Goal: Task Accomplishment & Management: Use online tool/utility

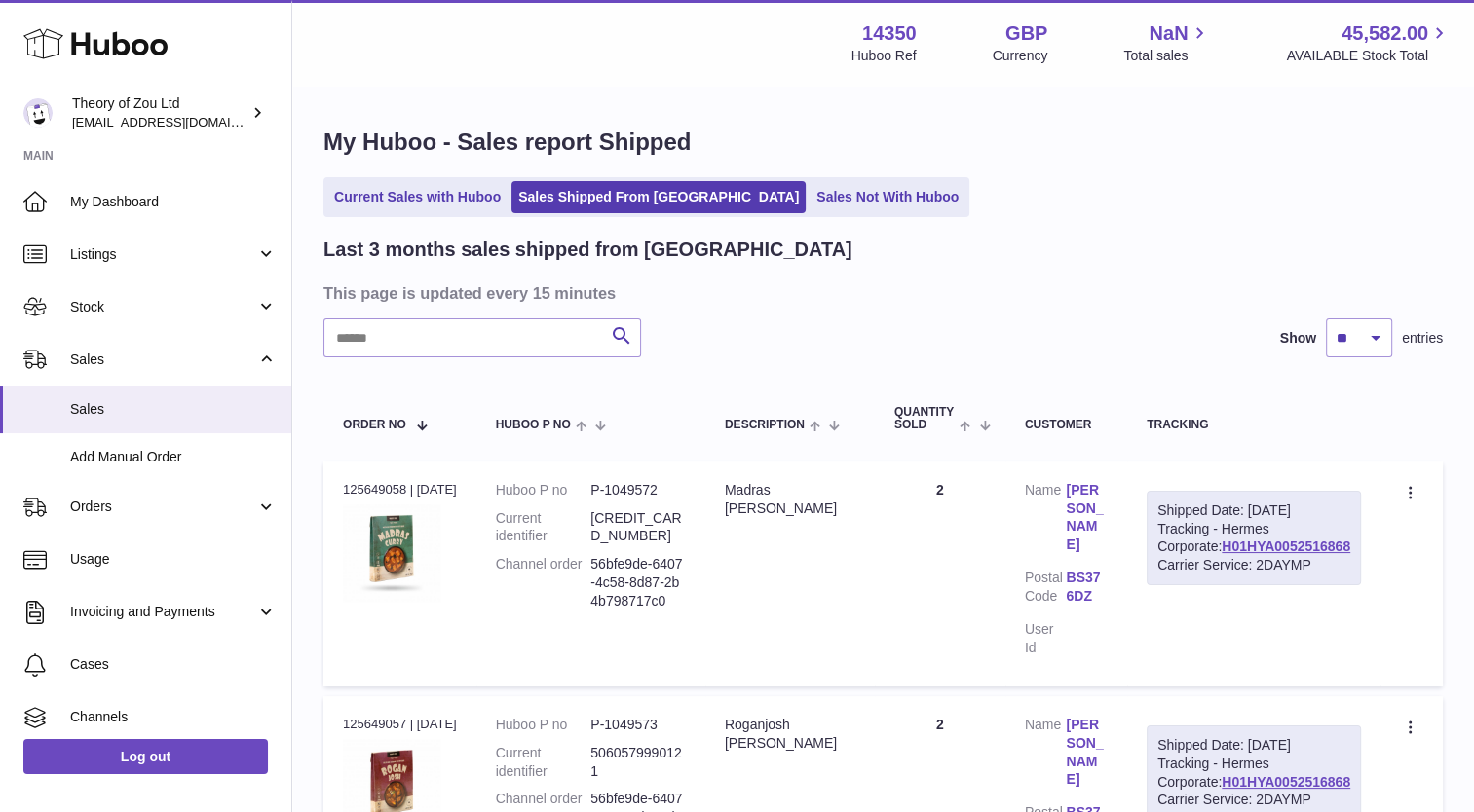
click at [948, 245] on div "Last 3 months sales shipped from Huboo" at bounding box center [882, 250] width 1119 height 26
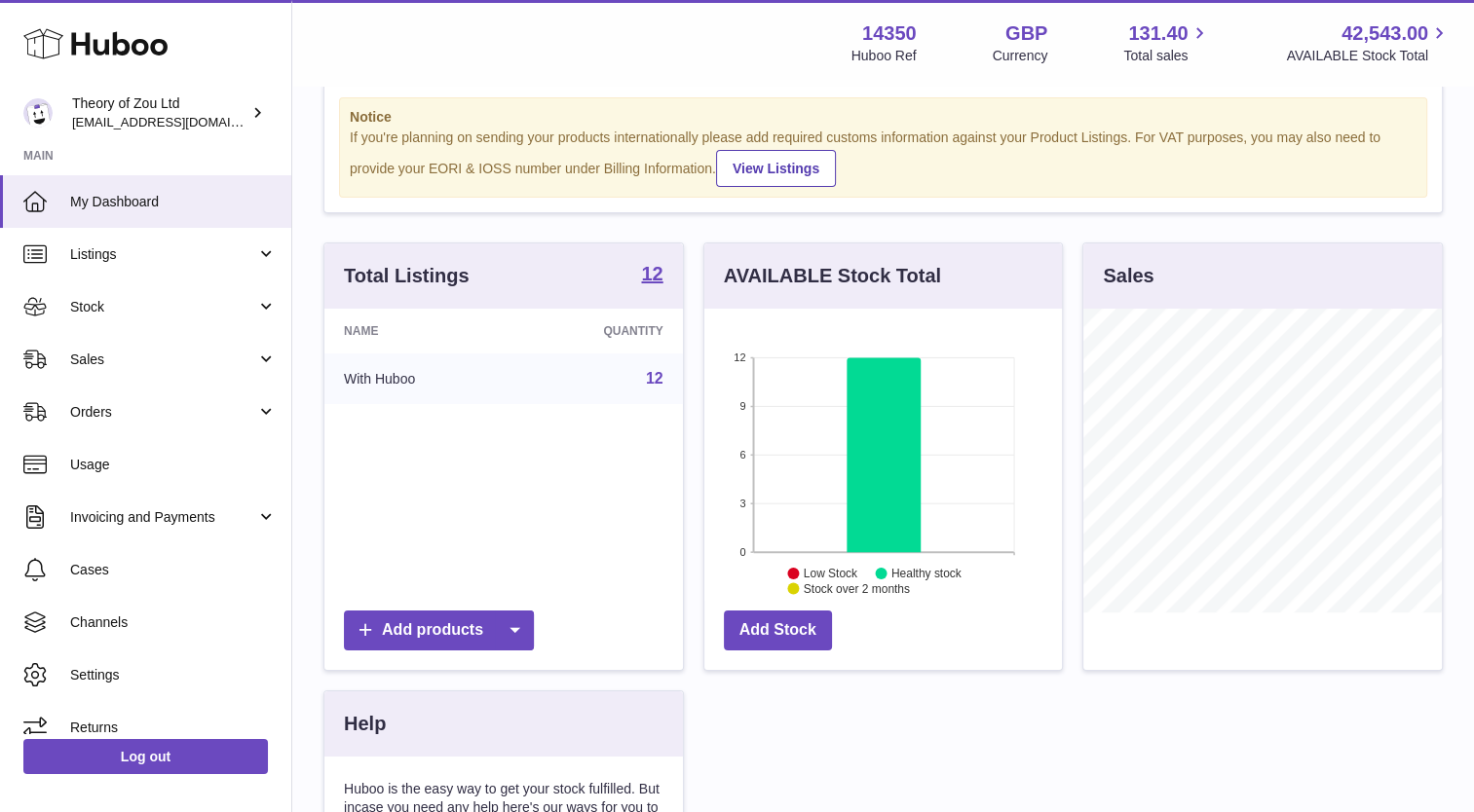
scroll to position [37, 0]
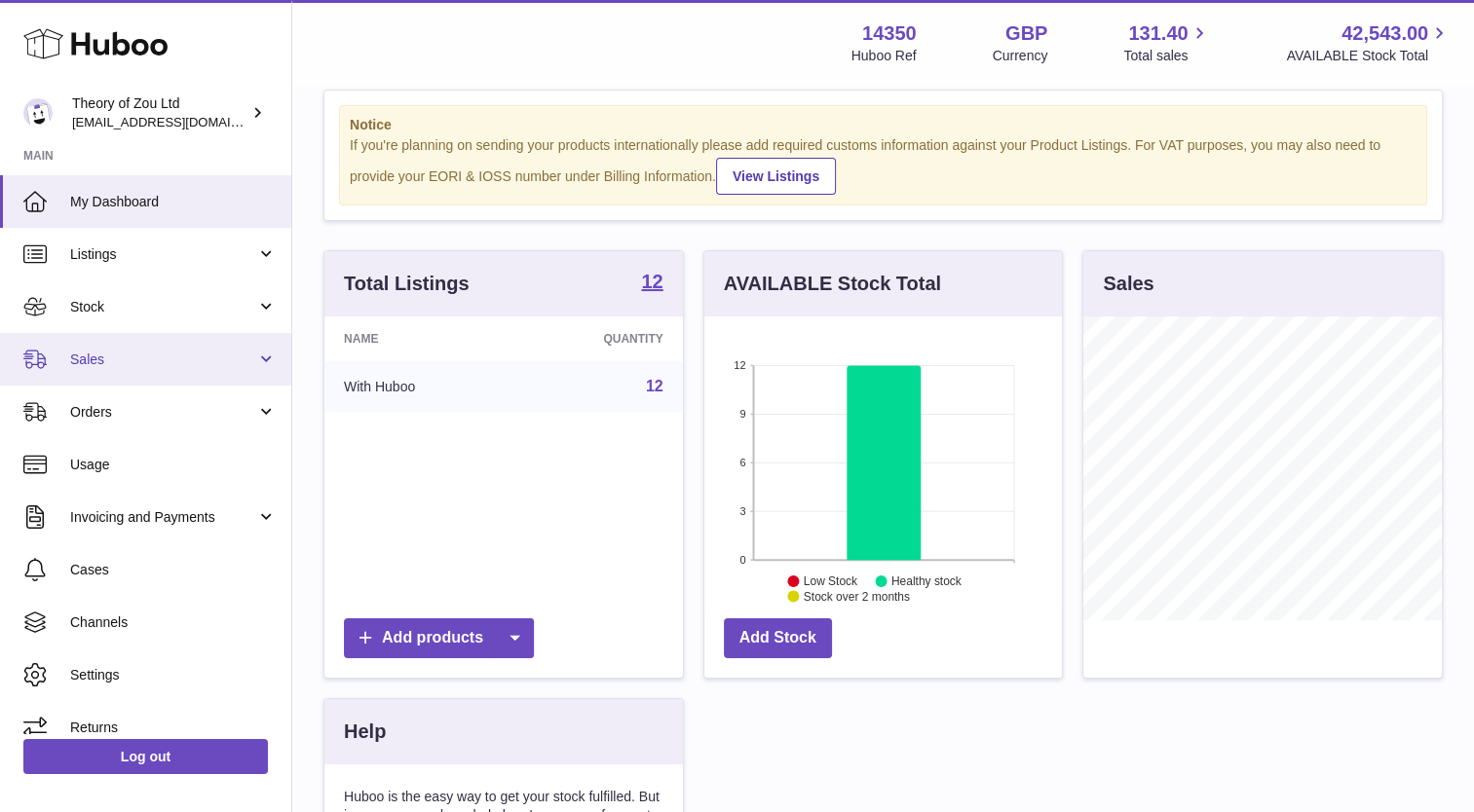
click at [165, 367] on span "Sales" at bounding box center [162, 360] width 186 height 19
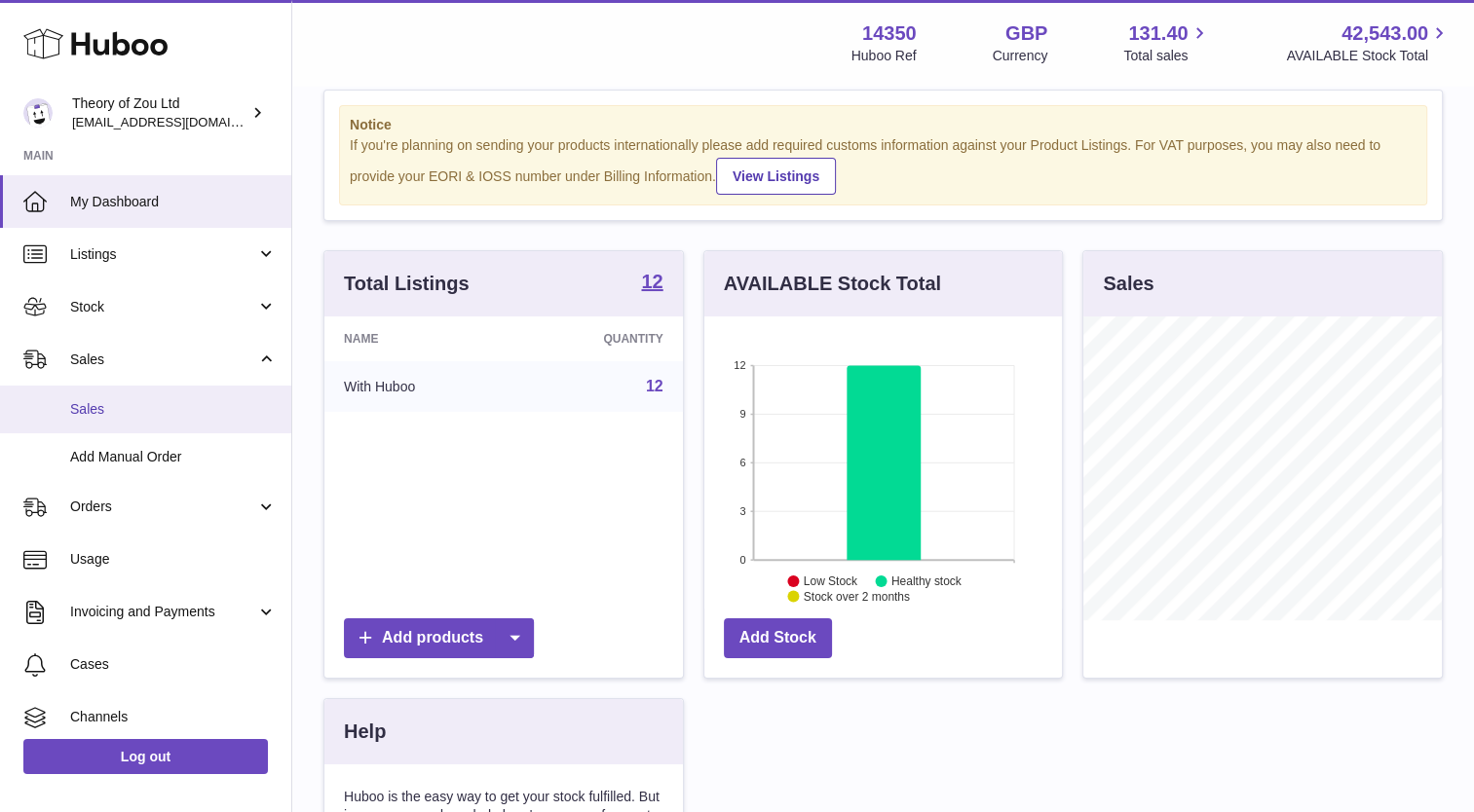
click at [146, 408] on span "Sales" at bounding box center [172, 409] width 206 height 19
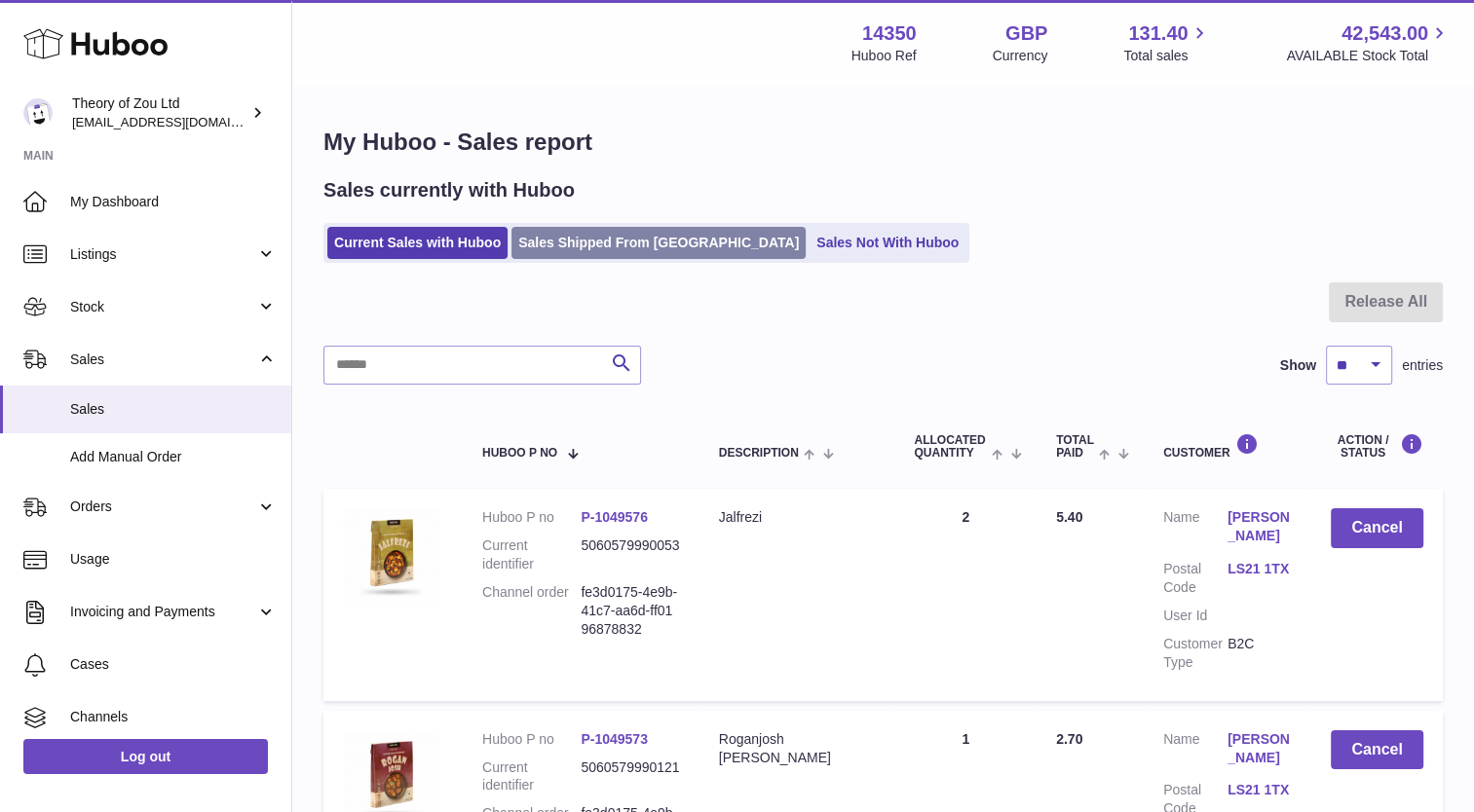
click at [629, 243] on link "Sales Shipped From Huboo" at bounding box center [658, 243] width 294 height 32
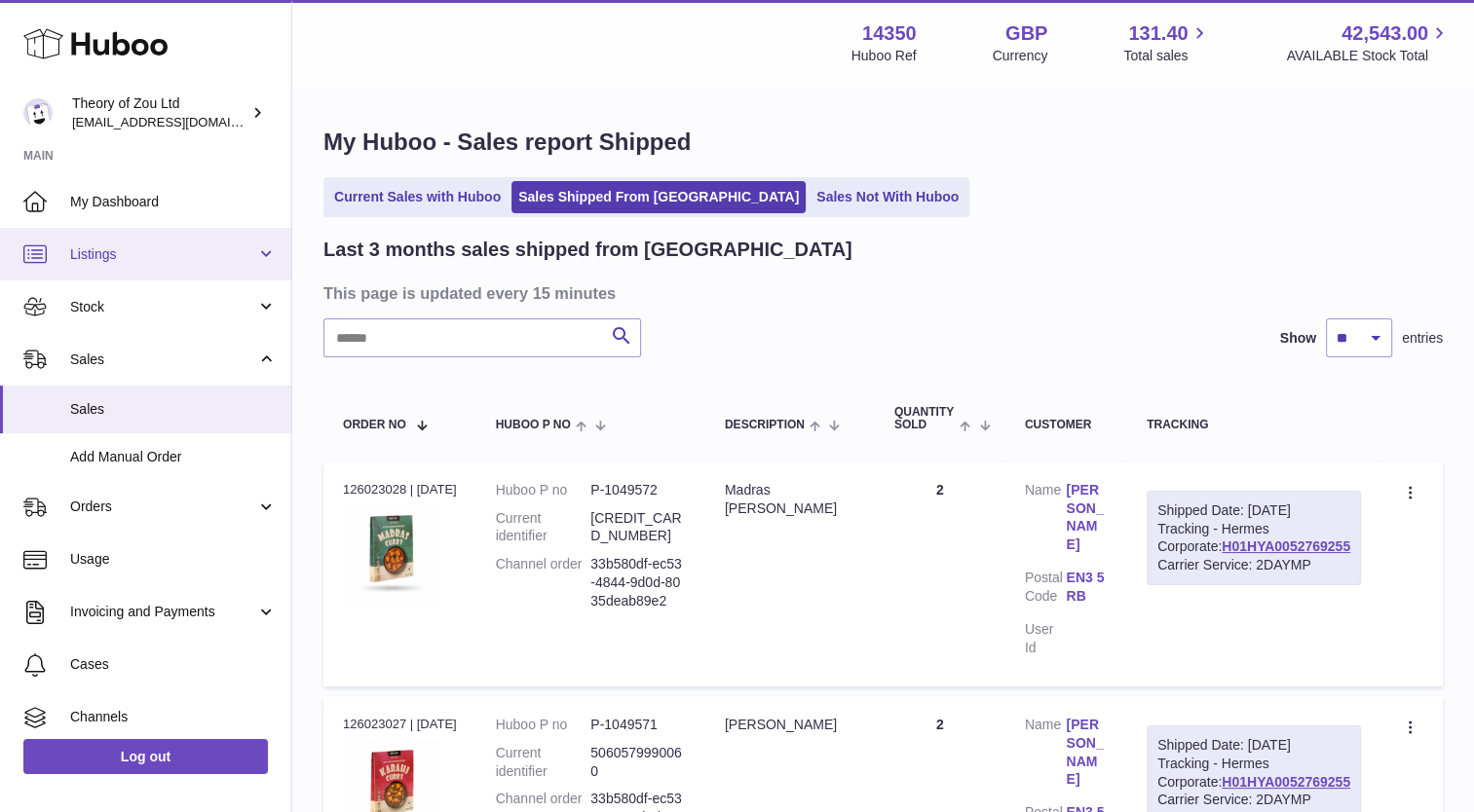
click at [127, 265] on link "Listings" at bounding box center [146, 254] width 291 height 53
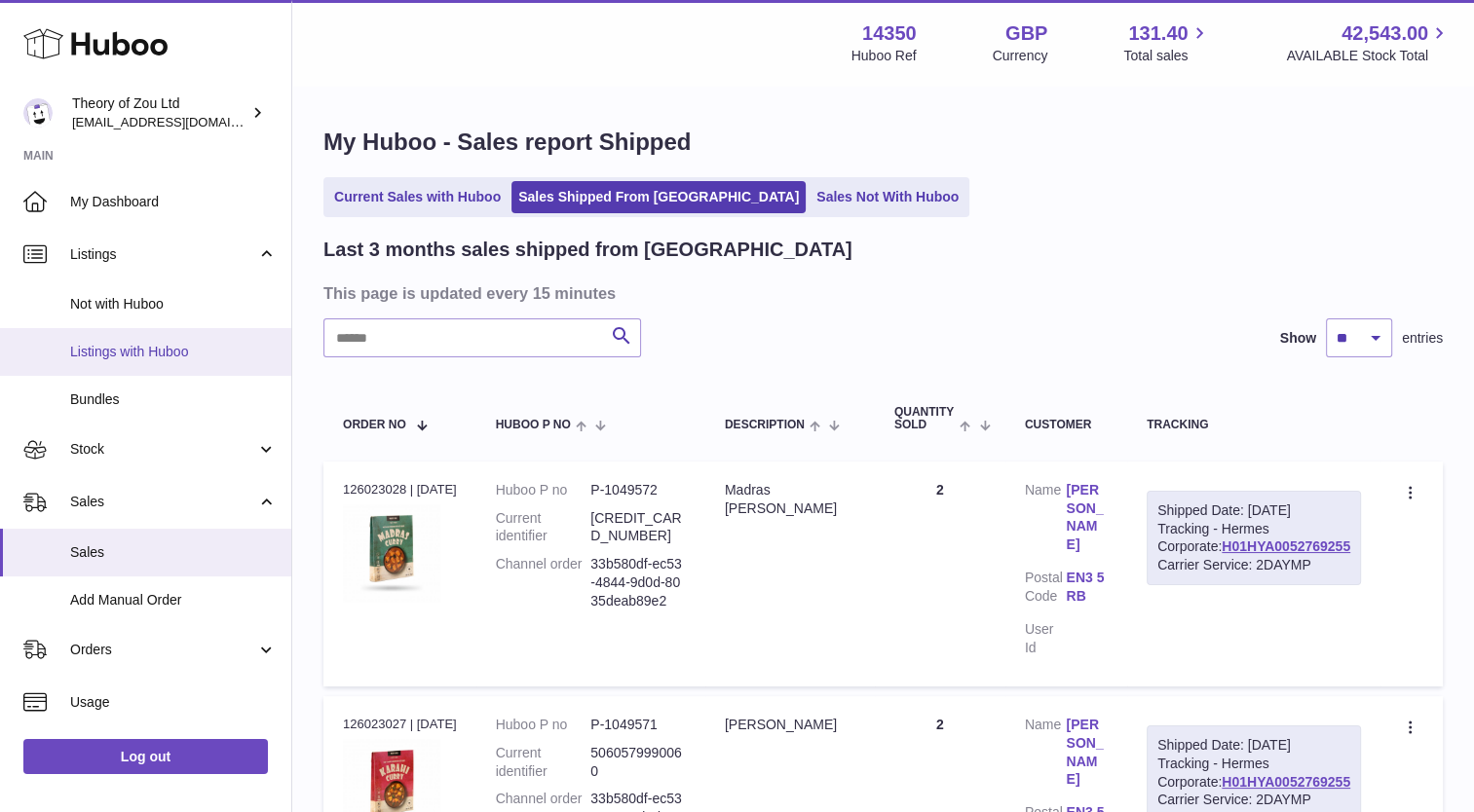
click at [150, 352] on span "Listings with Huboo" at bounding box center [172, 352] width 206 height 19
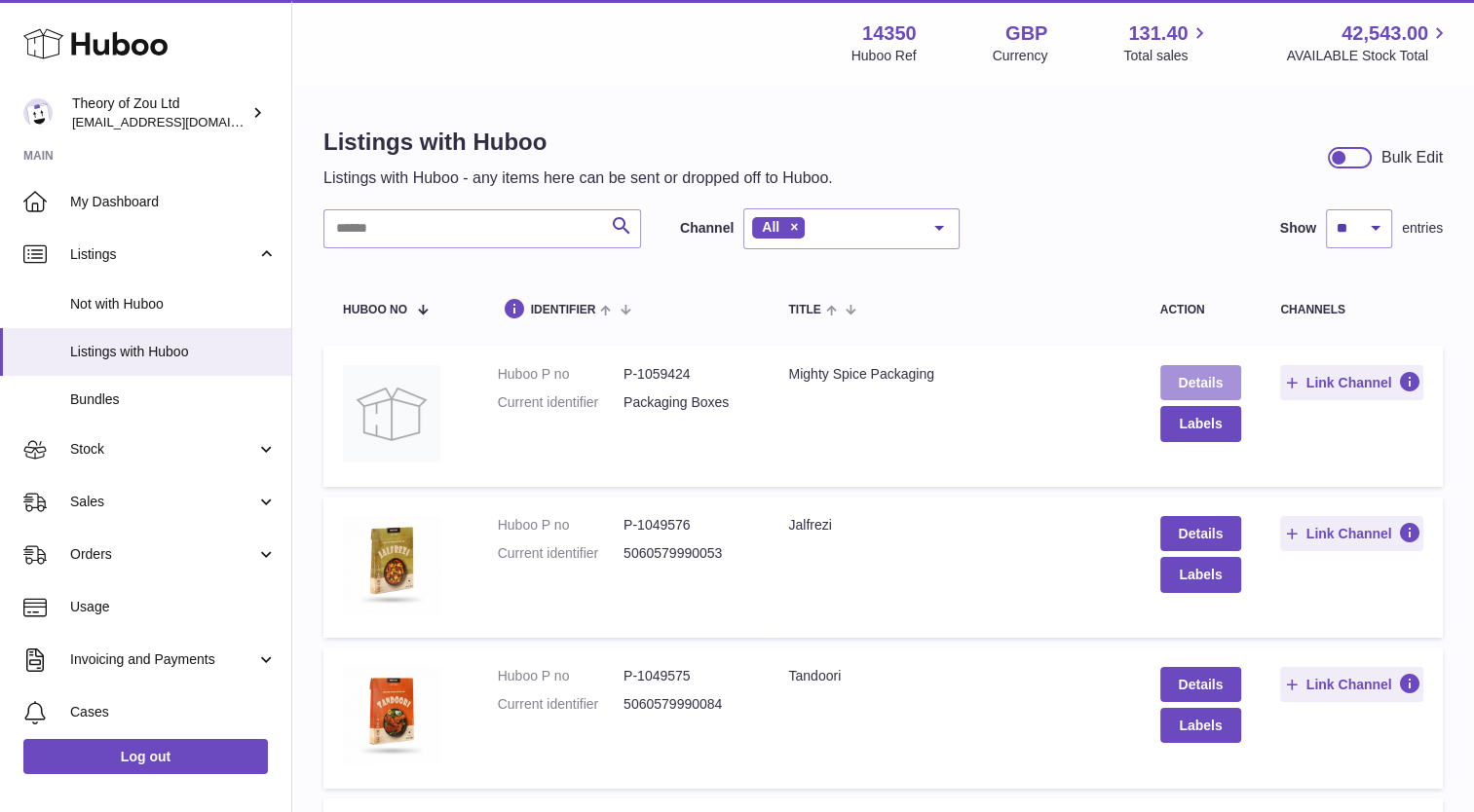
click at [1192, 387] on link "Details" at bounding box center [1201, 383] width 82 height 35
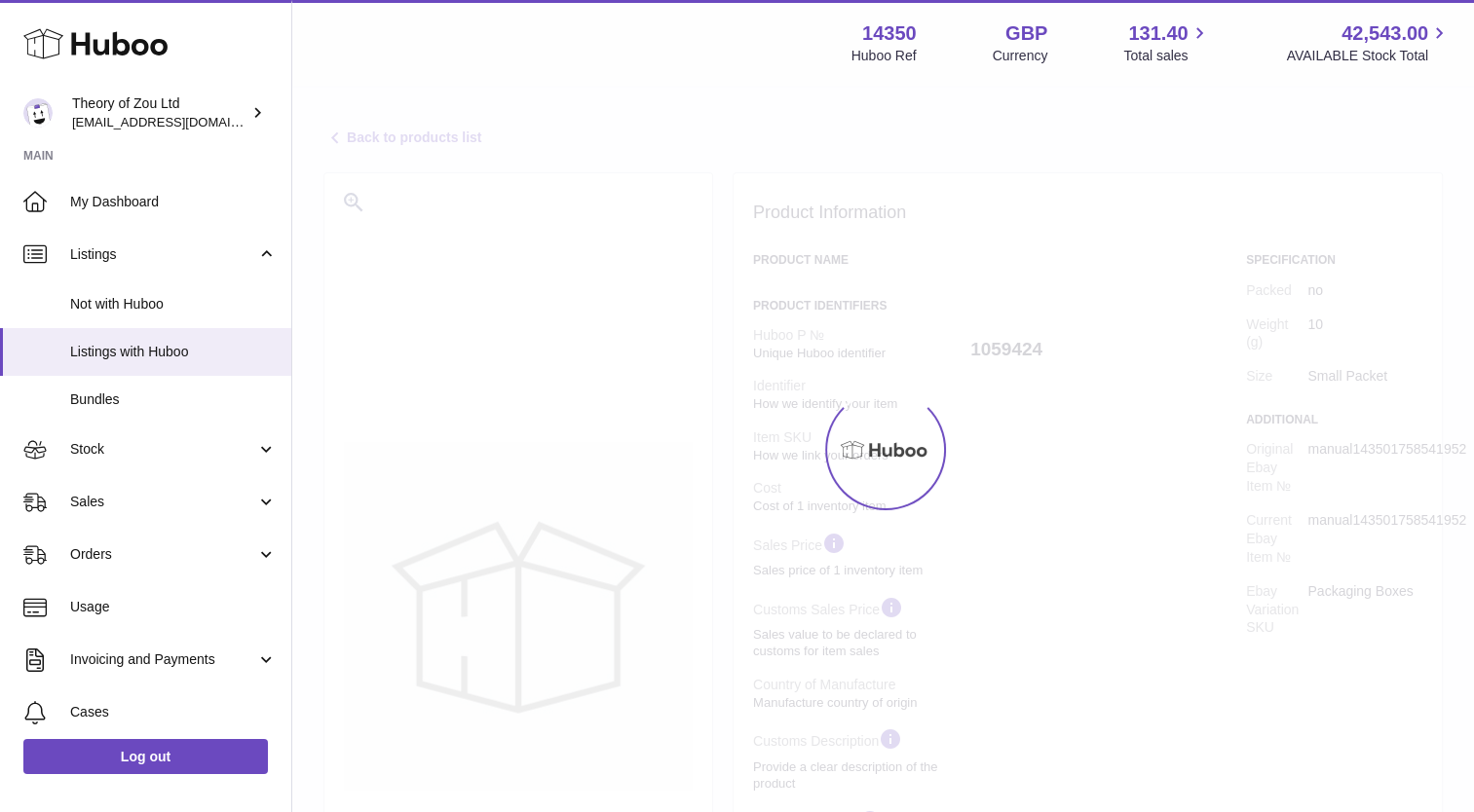
select select
select select "****"
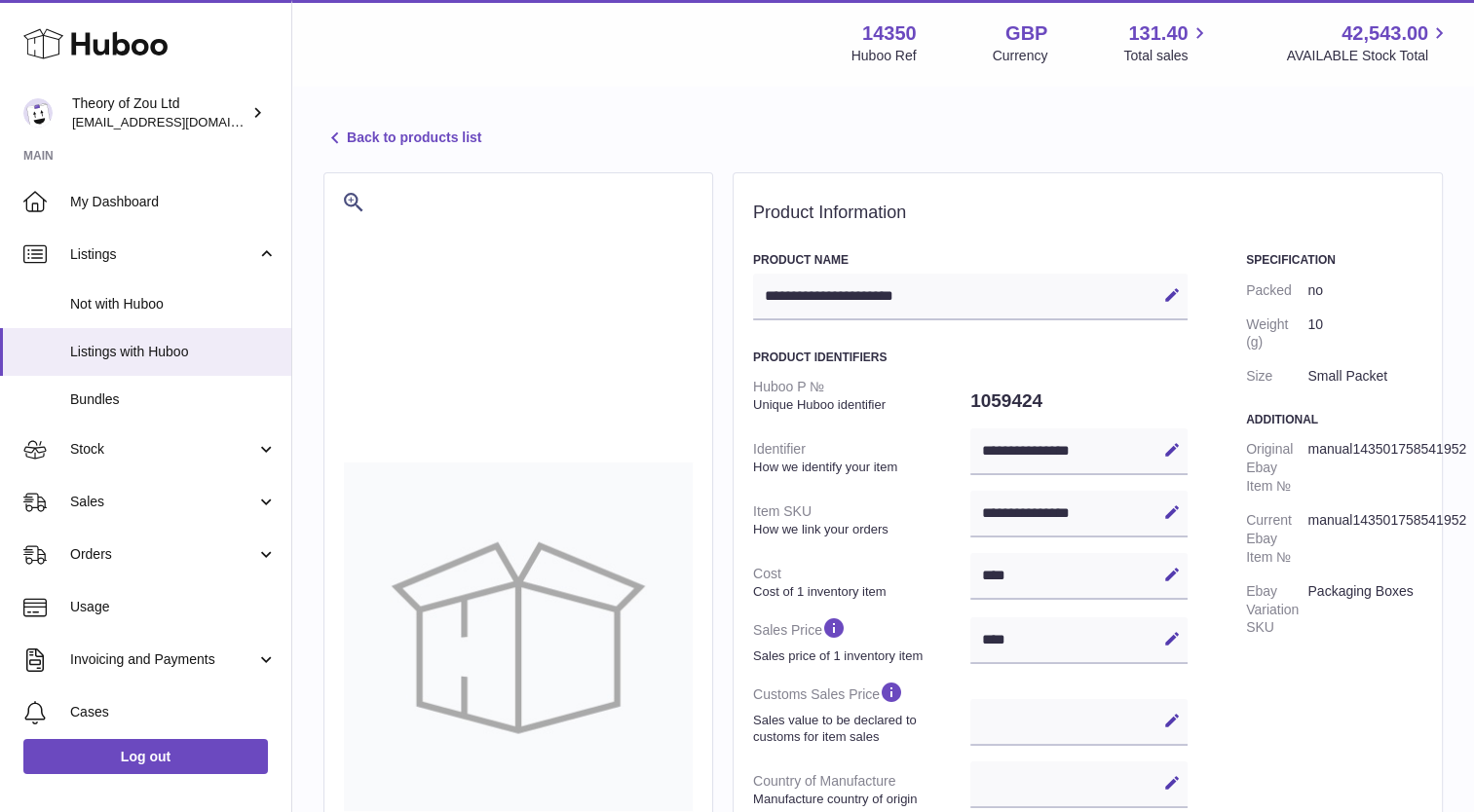
click at [349, 139] on link "Back to products list" at bounding box center [402, 137] width 157 height 23
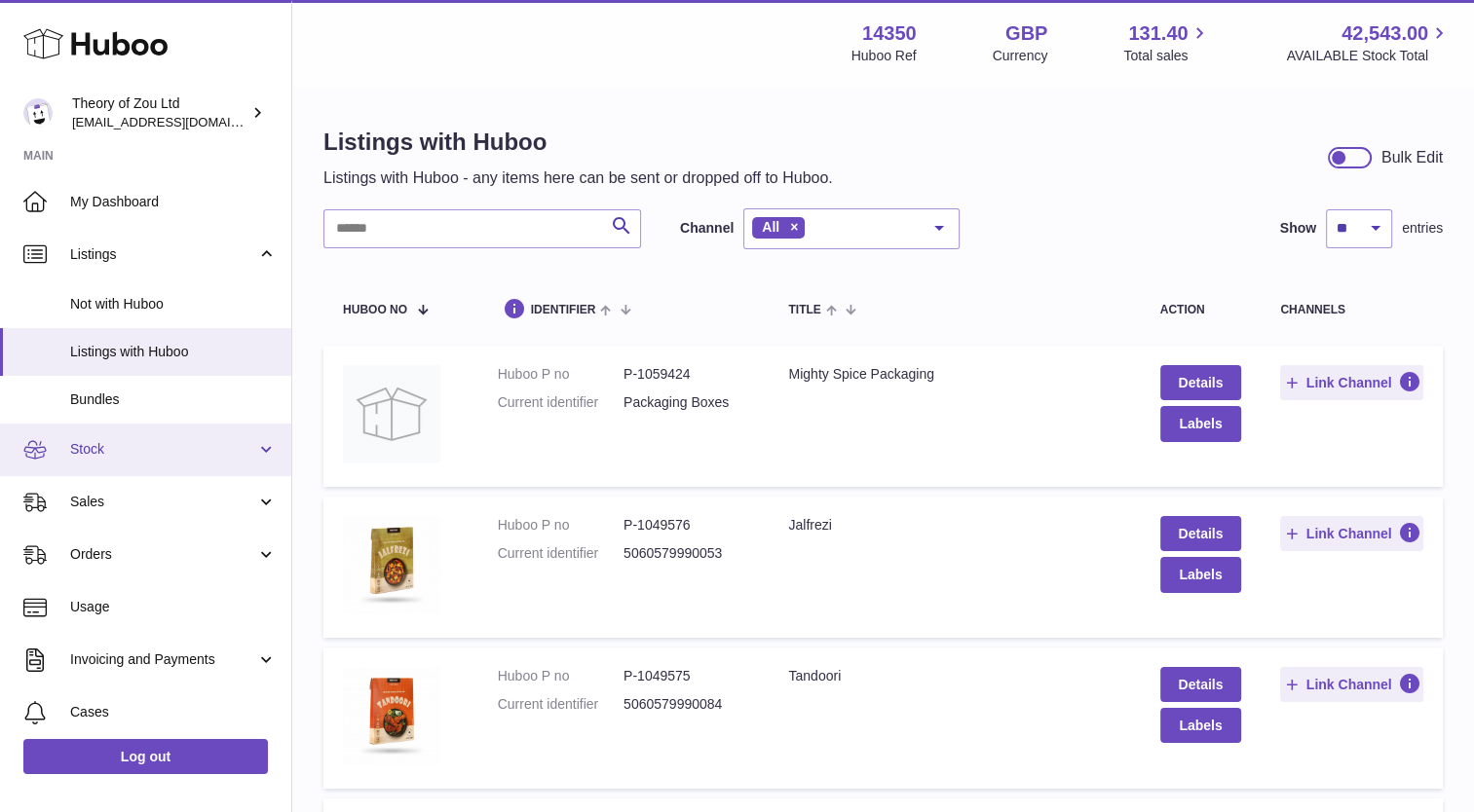
click at [170, 451] on span "Stock" at bounding box center [162, 449] width 186 height 19
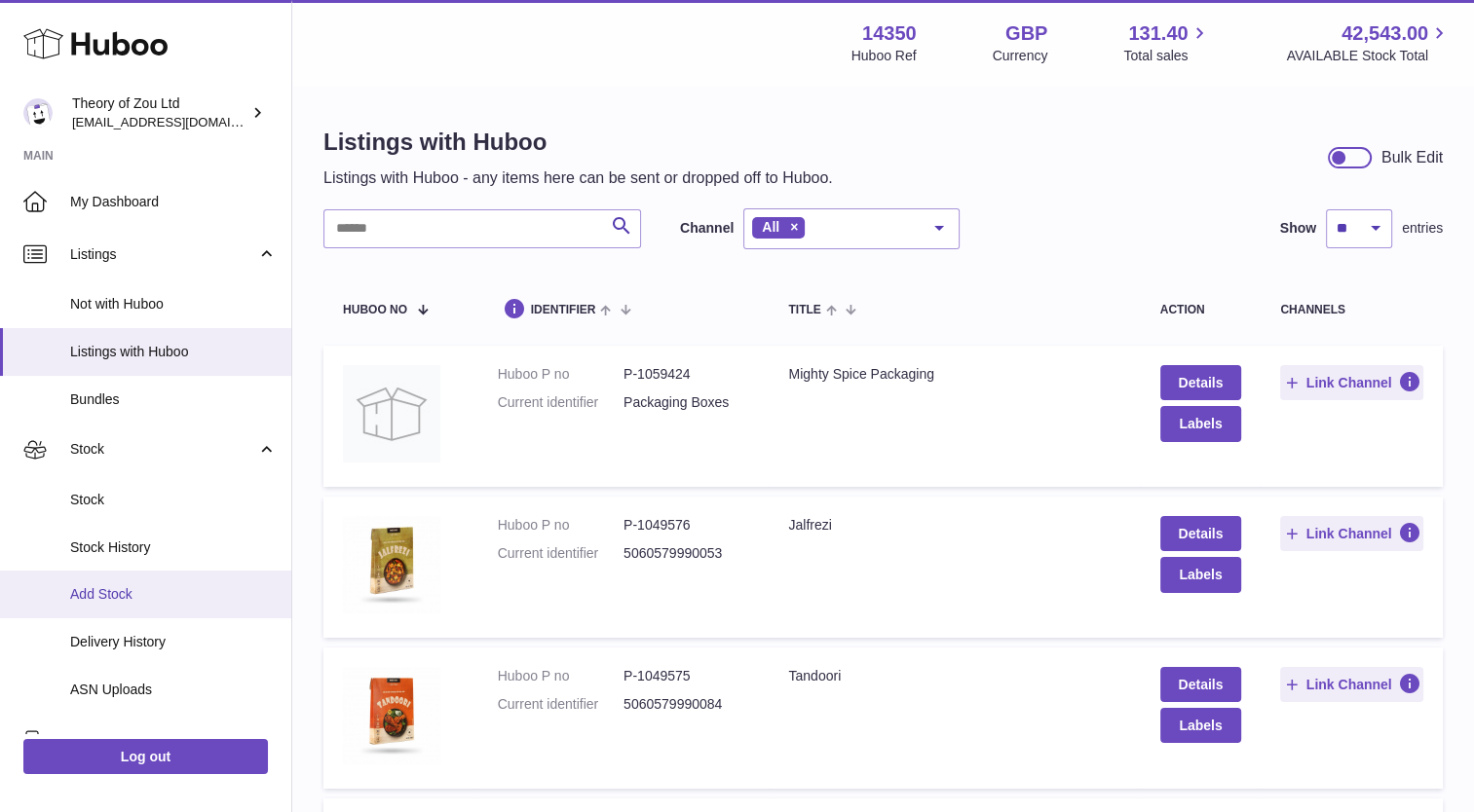
click at [131, 589] on span "Add Stock" at bounding box center [172, 594] width 206 height 19
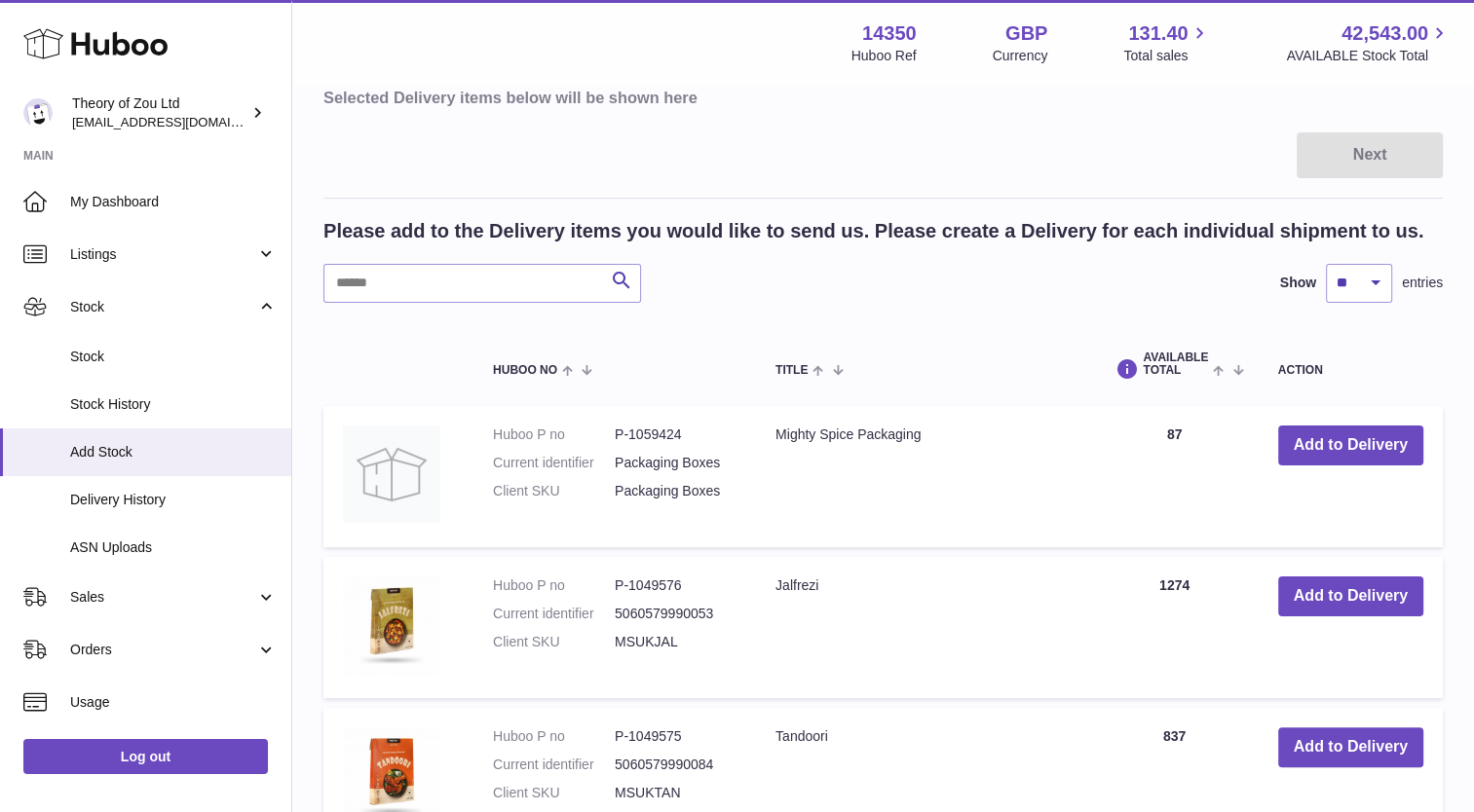
scroll to position [194, 0]
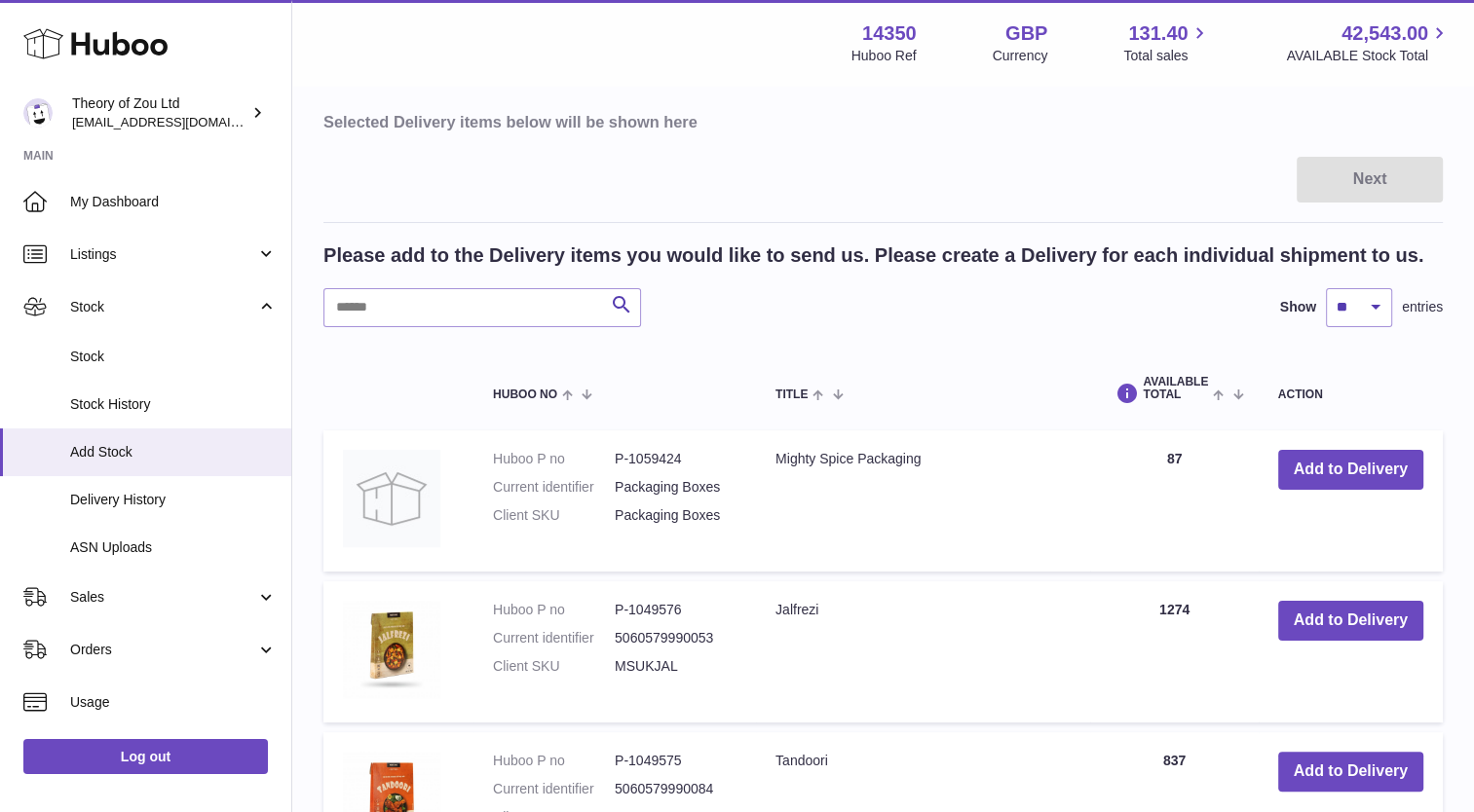
click at [992, 321] on div "Search Show ** ** ** *** entries" at bounding box center [882, 307] width 1119 height 39
